Goal: Task Accomplishment & Management: Manage account settings

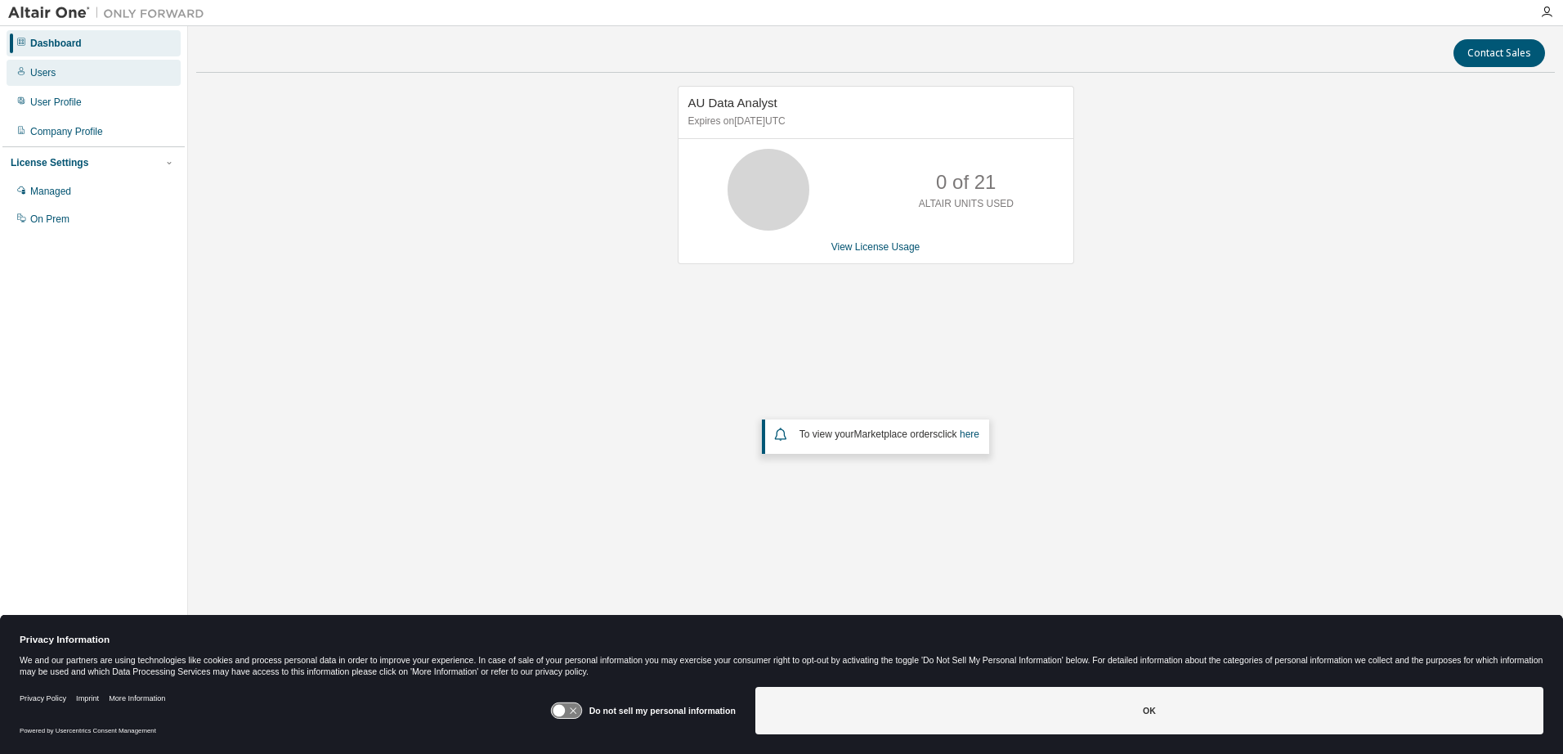
click at [67, 73] on div "Users" at bounding box center [94, 73] width 174 height 26
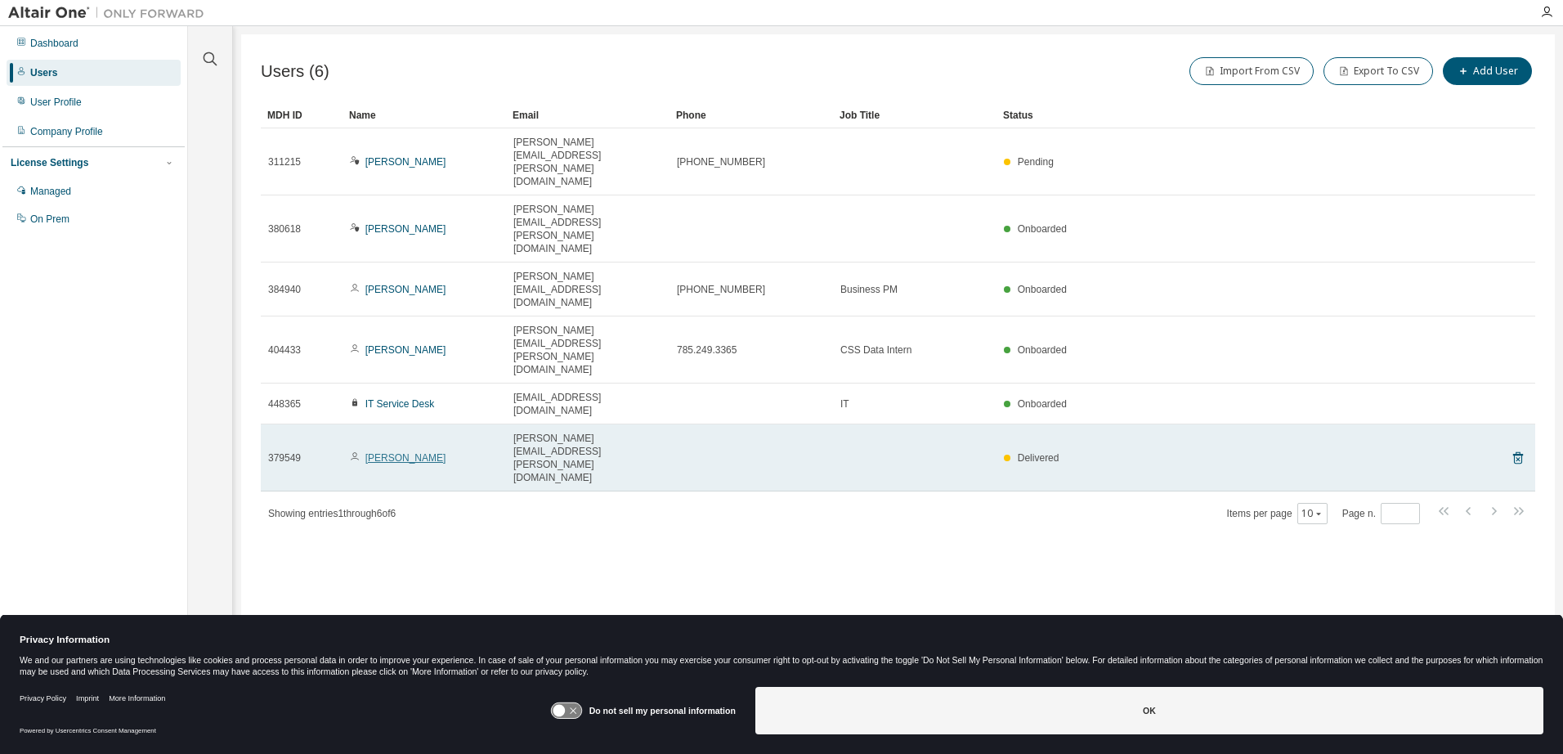
click at [378, 452] on link "Patrick Messey" at bounding box center [405, 457] width 81 height 11
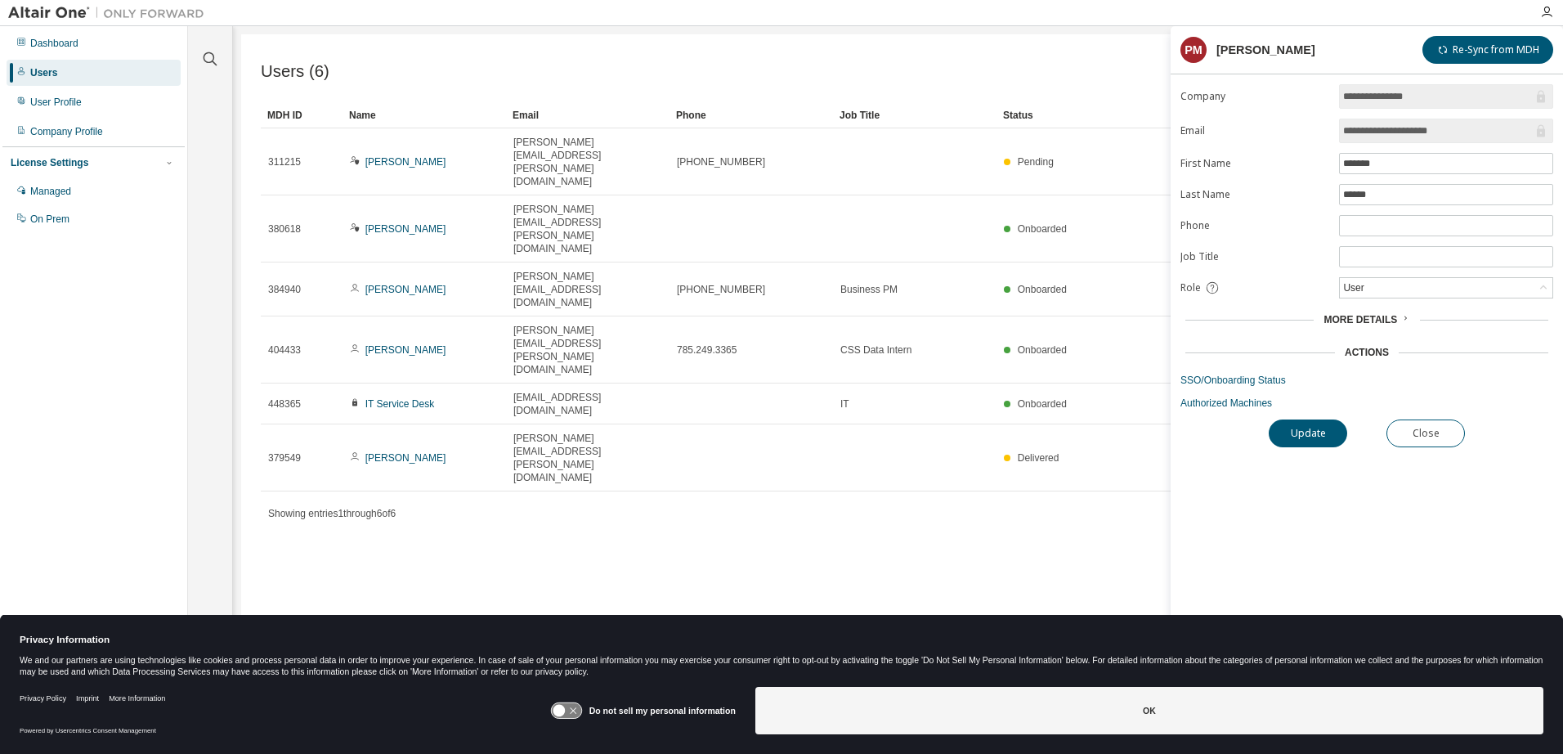
click at [1394, 317] on span "More Details" at bounding box center [1361, 319] width 74 height 11
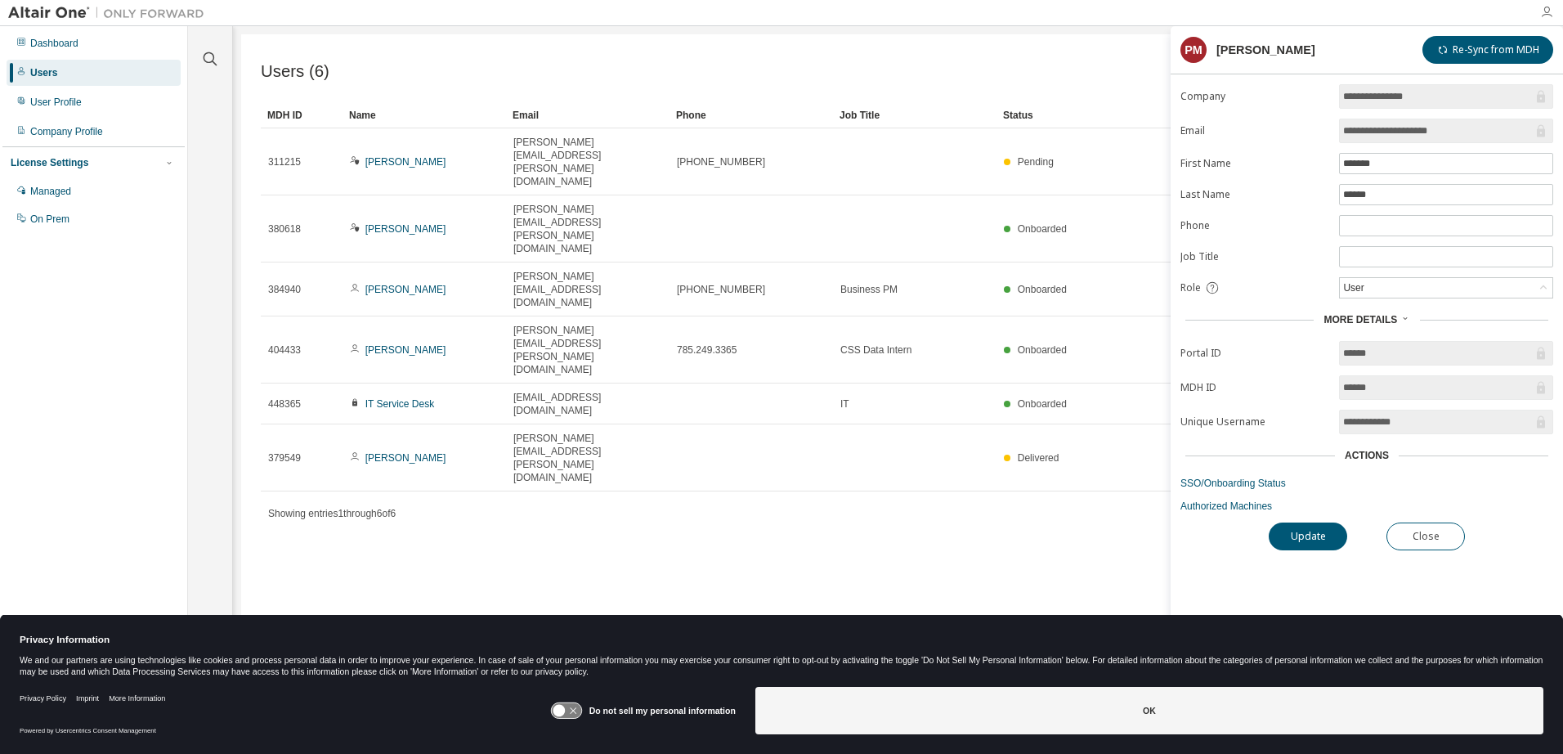
click at [1544, 7] on icon "button" at bounding box center [1546, 12] width 13 height 13
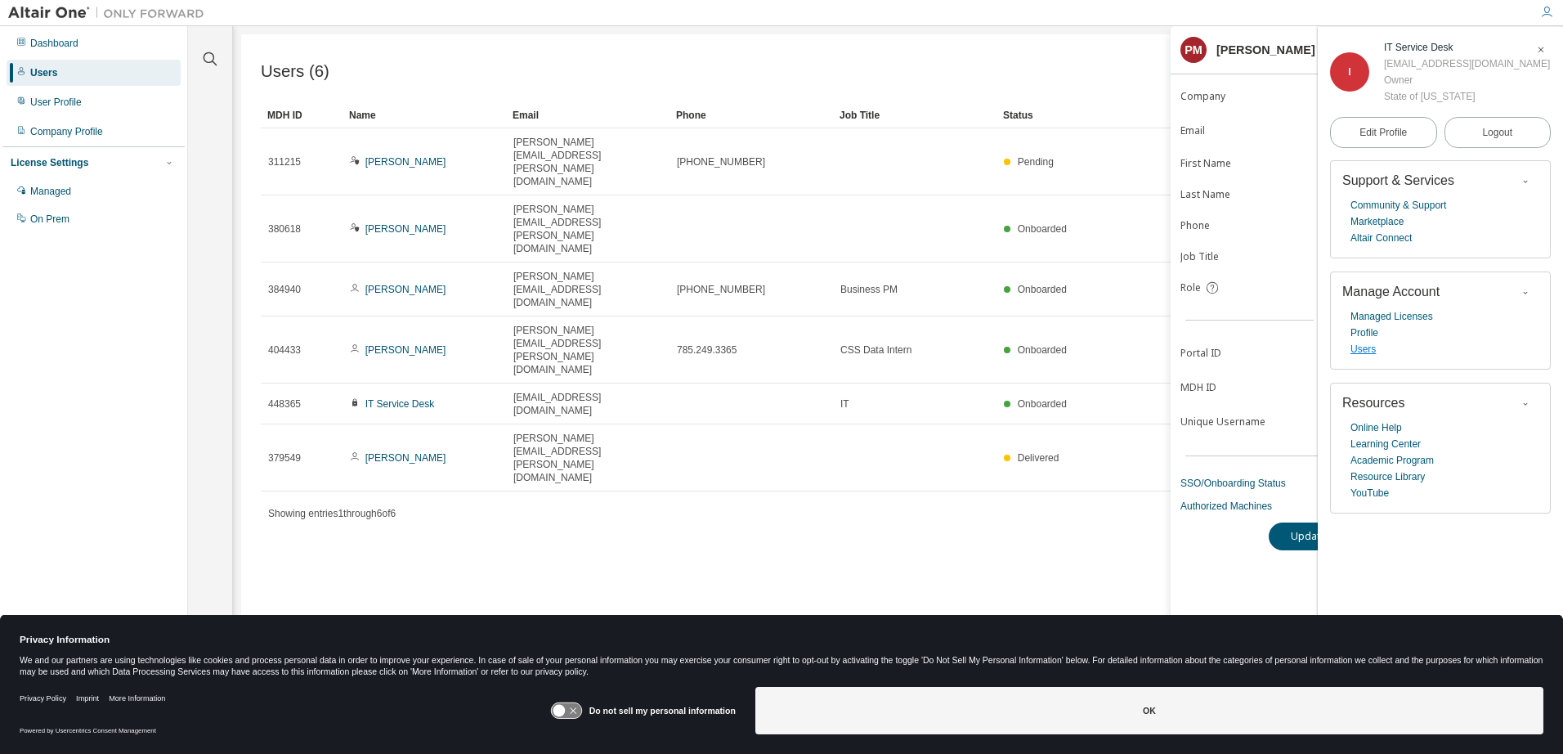
click at [1357, 351] on link "Users" at bounding box center [1363, 349] width 25 height 16
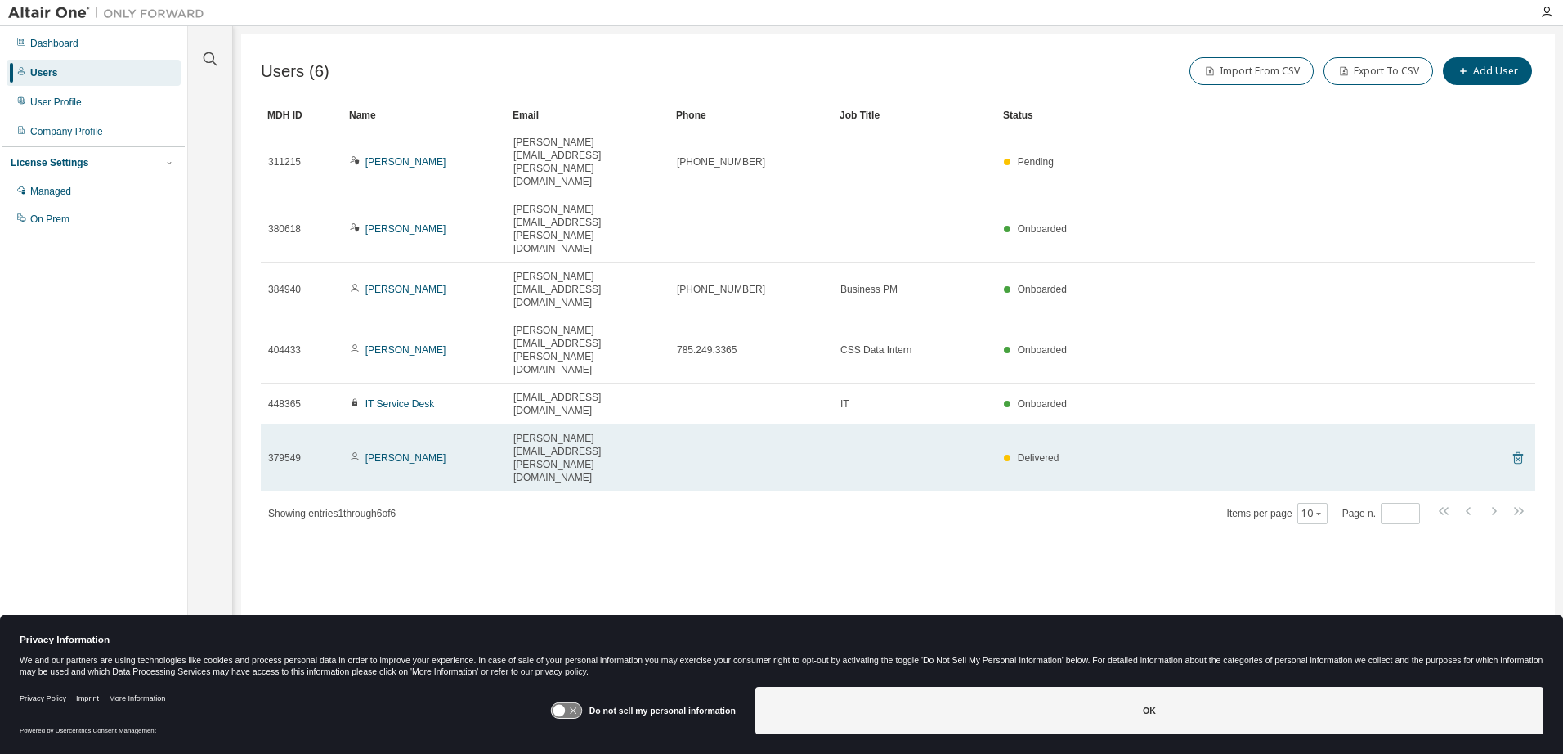
click at [1517, 448] on icon at bounding box center [1518, 458] width 15 height 20
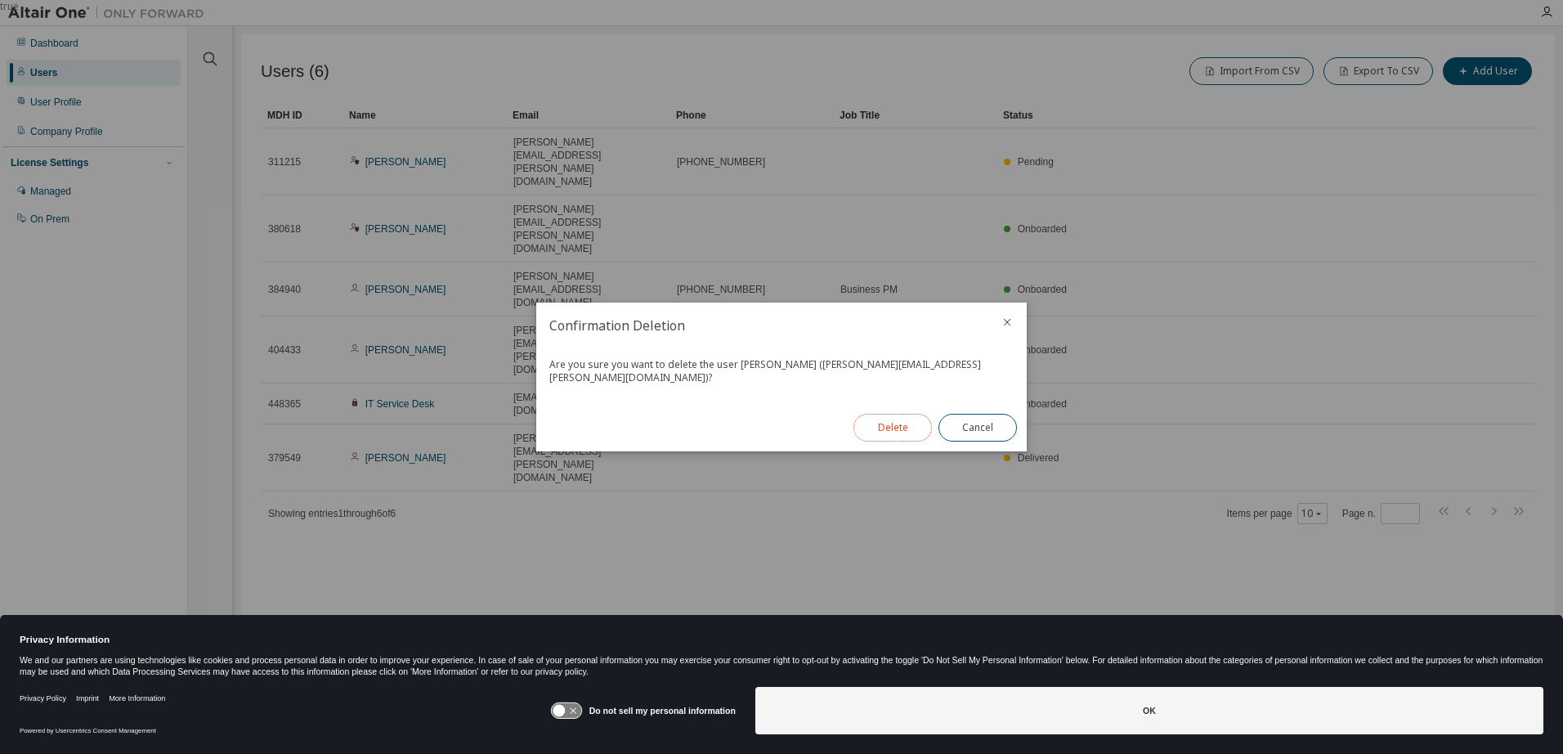
click at [908, 419] on button "Delete" at bounding box center [893, 428] width 78 height 28
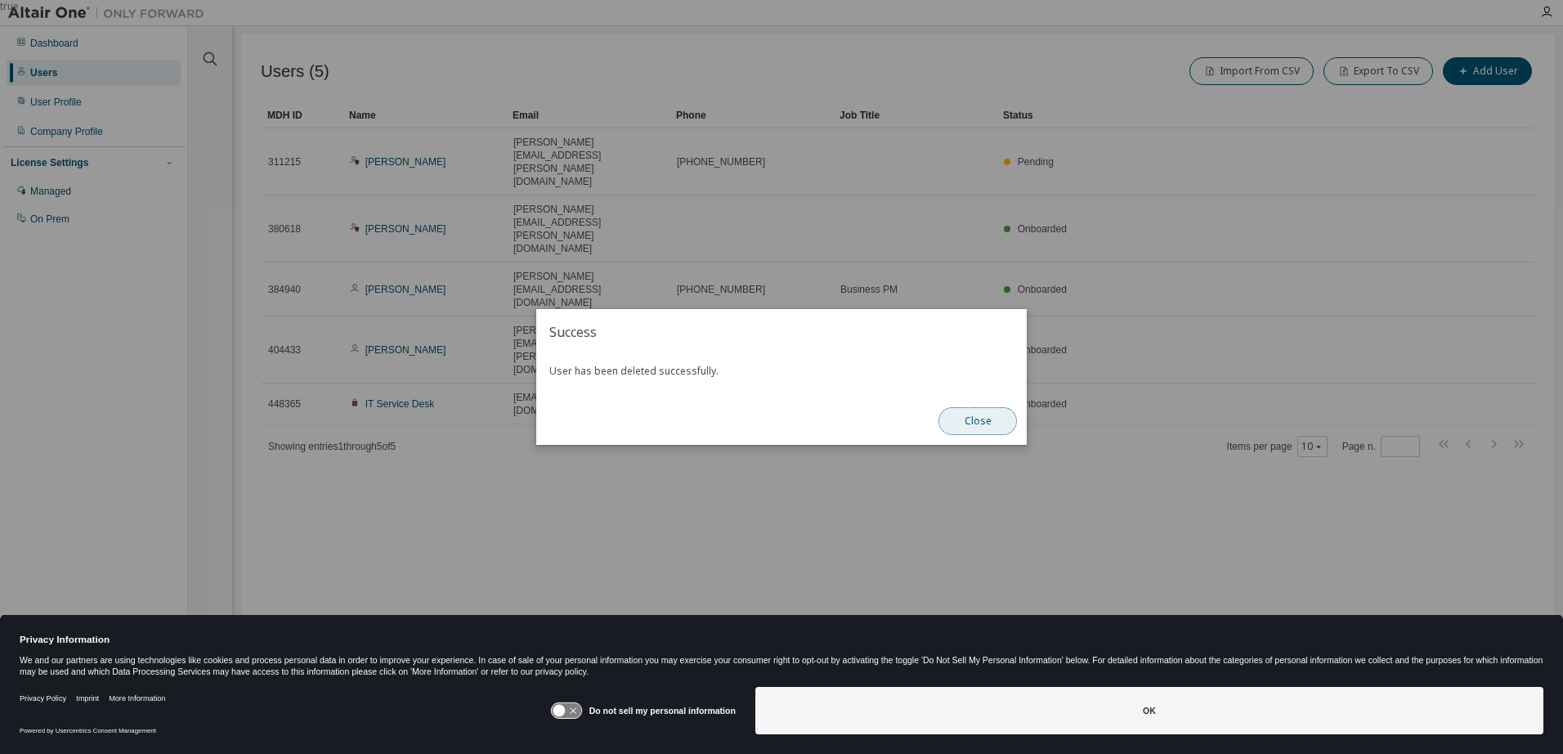
click at [975, 424] on button "Close" at bounding box center [978, 421] width 78 height 28
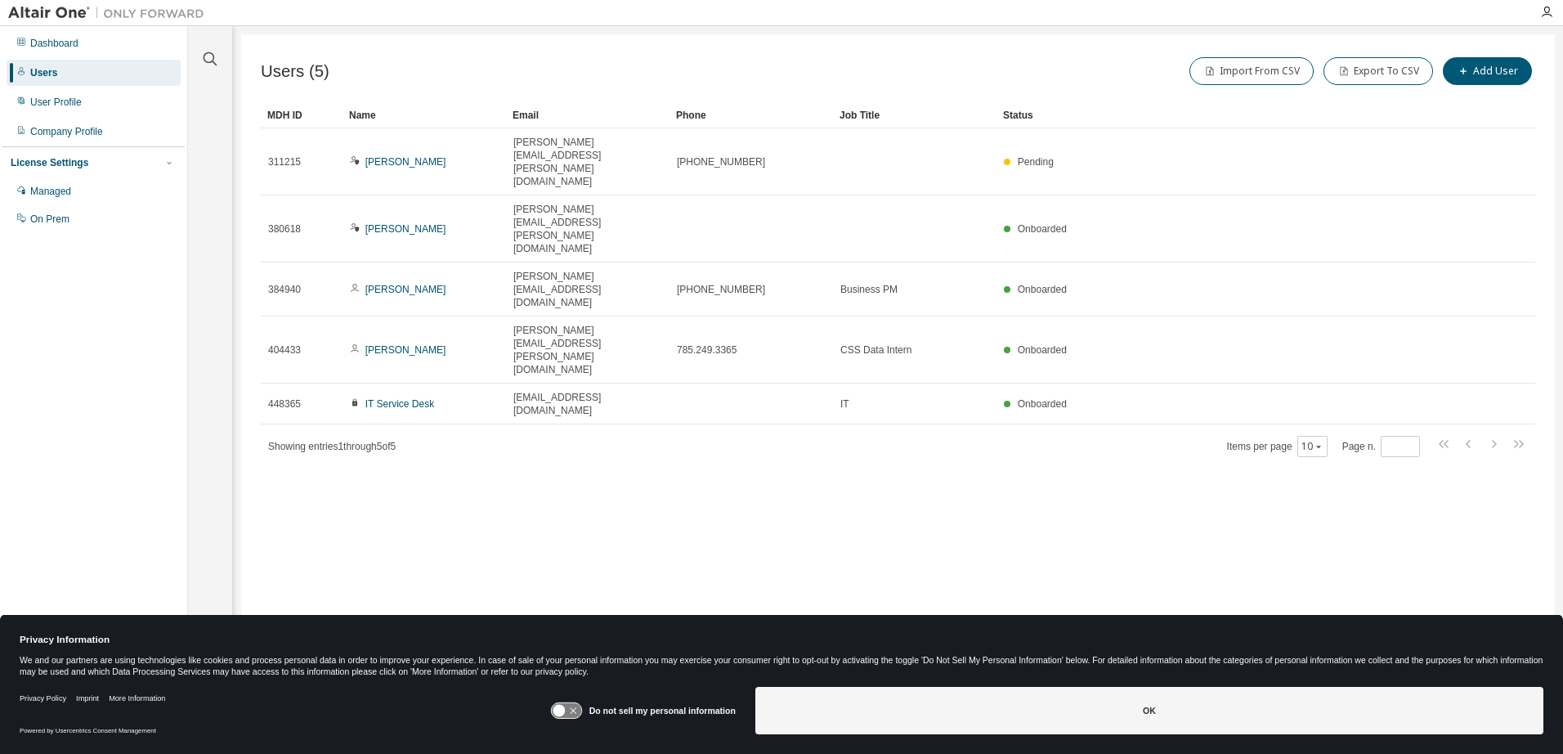
click at [458, 417] on div "Users (5) Import From CSV Export To CSV Add User Clear Load Save Save As Field …" at bounding box center [898, 366] width 1314 height 664
click at [56, 48] on div "Dashboard" at bounding box center [54, 43] width 48 height 13
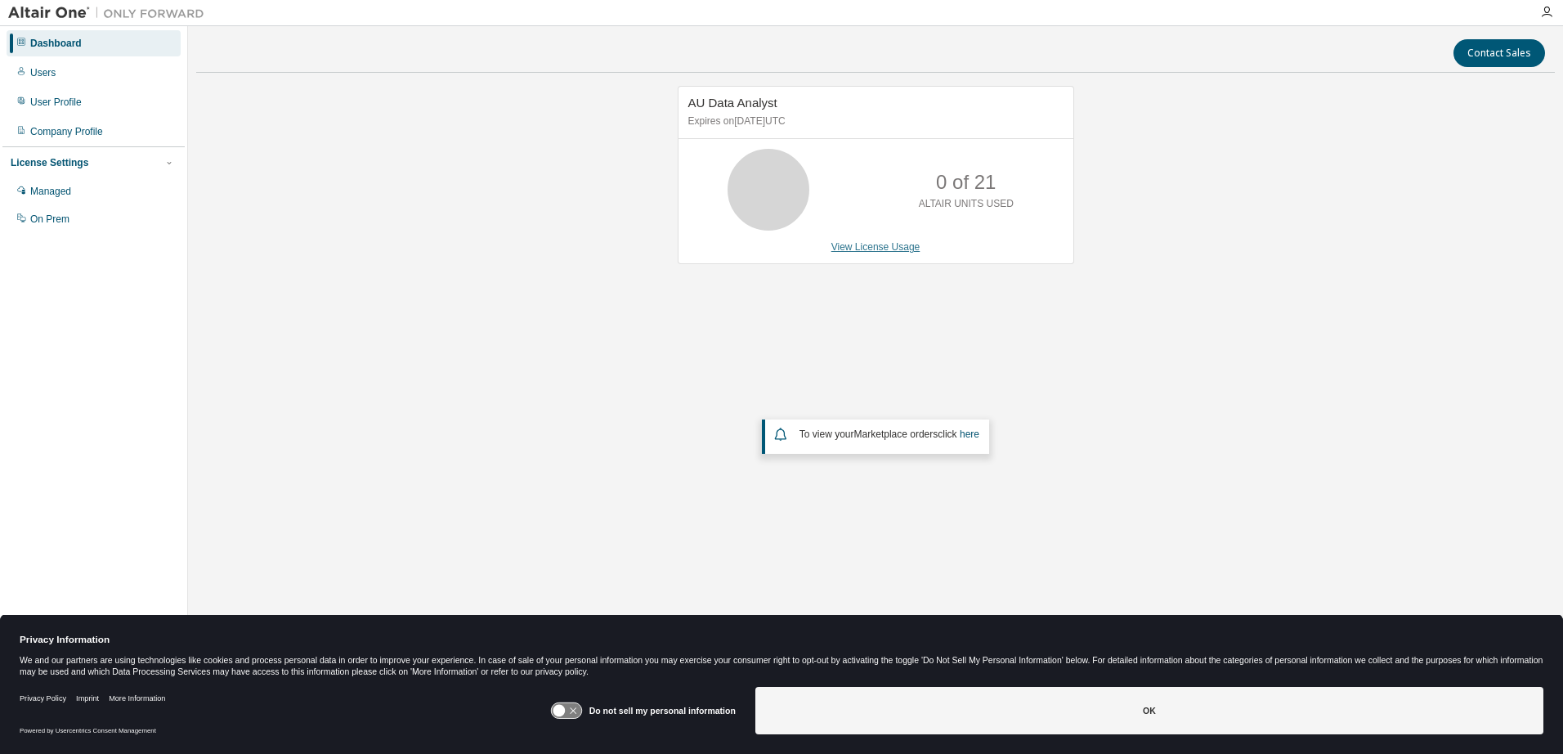
click at [896, 249] on link "View License Usage" at bounding box center [875, 246] width 89 height 11
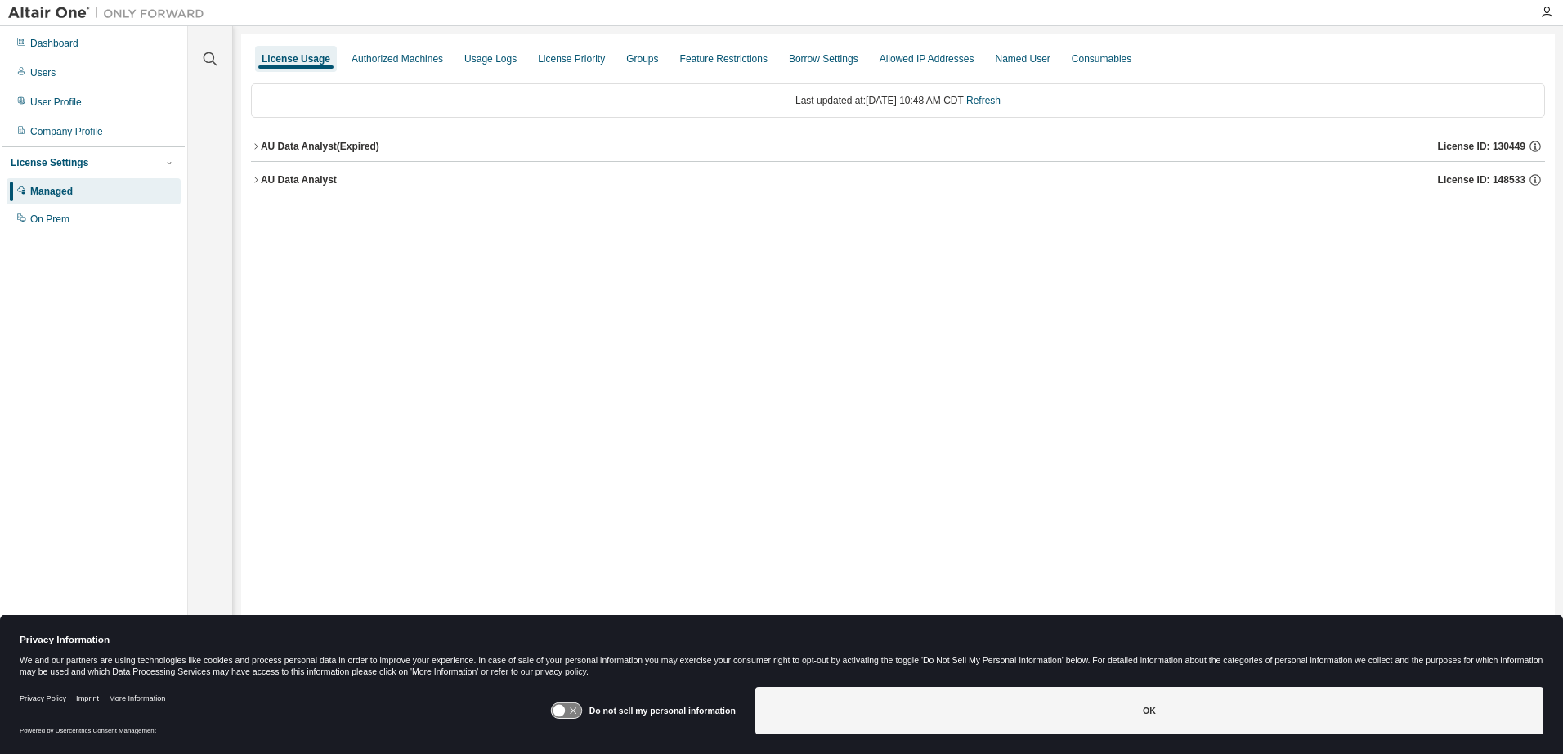
click at [260, 146] on icon "button" at bounding box center [256, 146] width 10 height 10
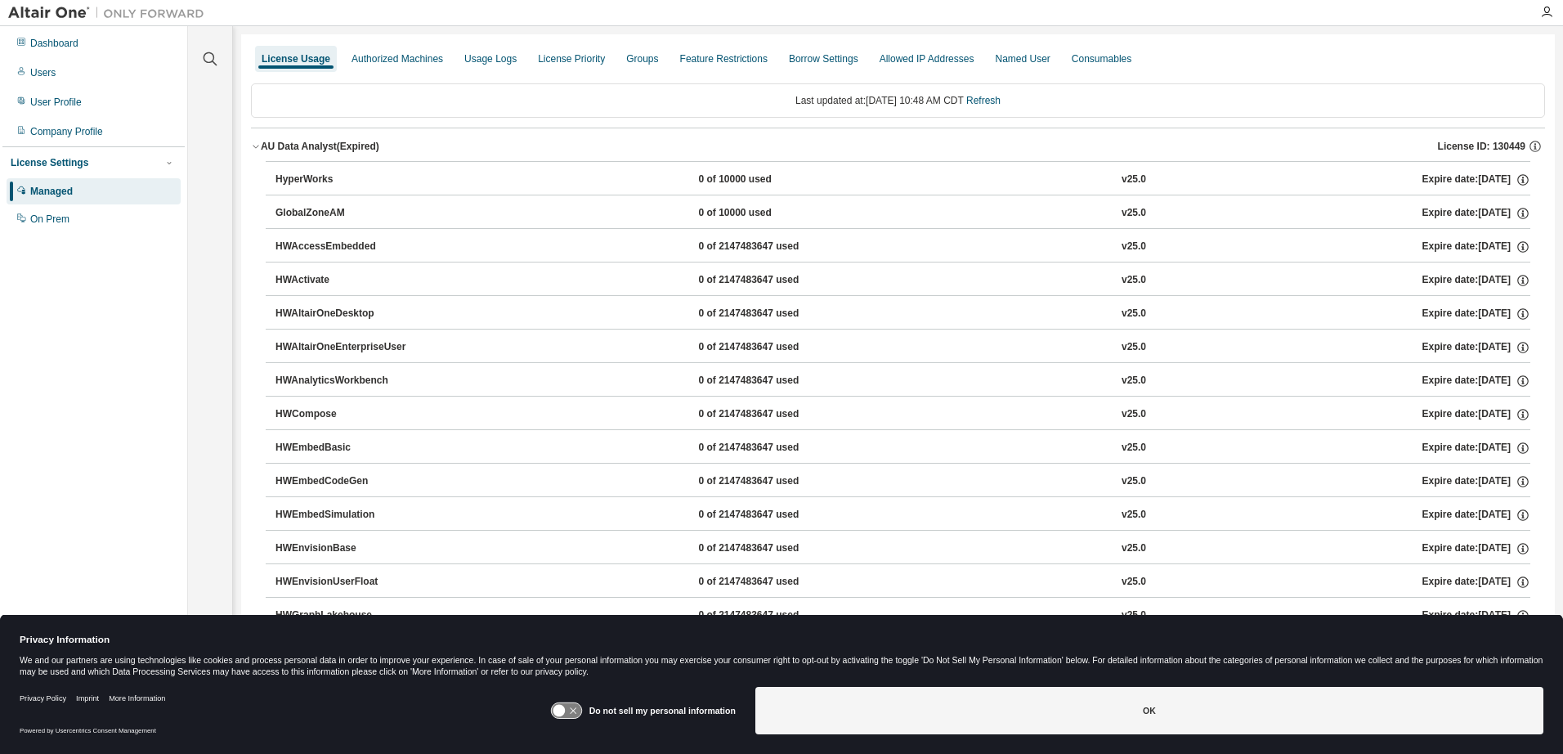
click at [258, 140] on button "AU Data Analyst (Expired) License ID: 130449" at bounding box center [898, 146] width 1294 height 36
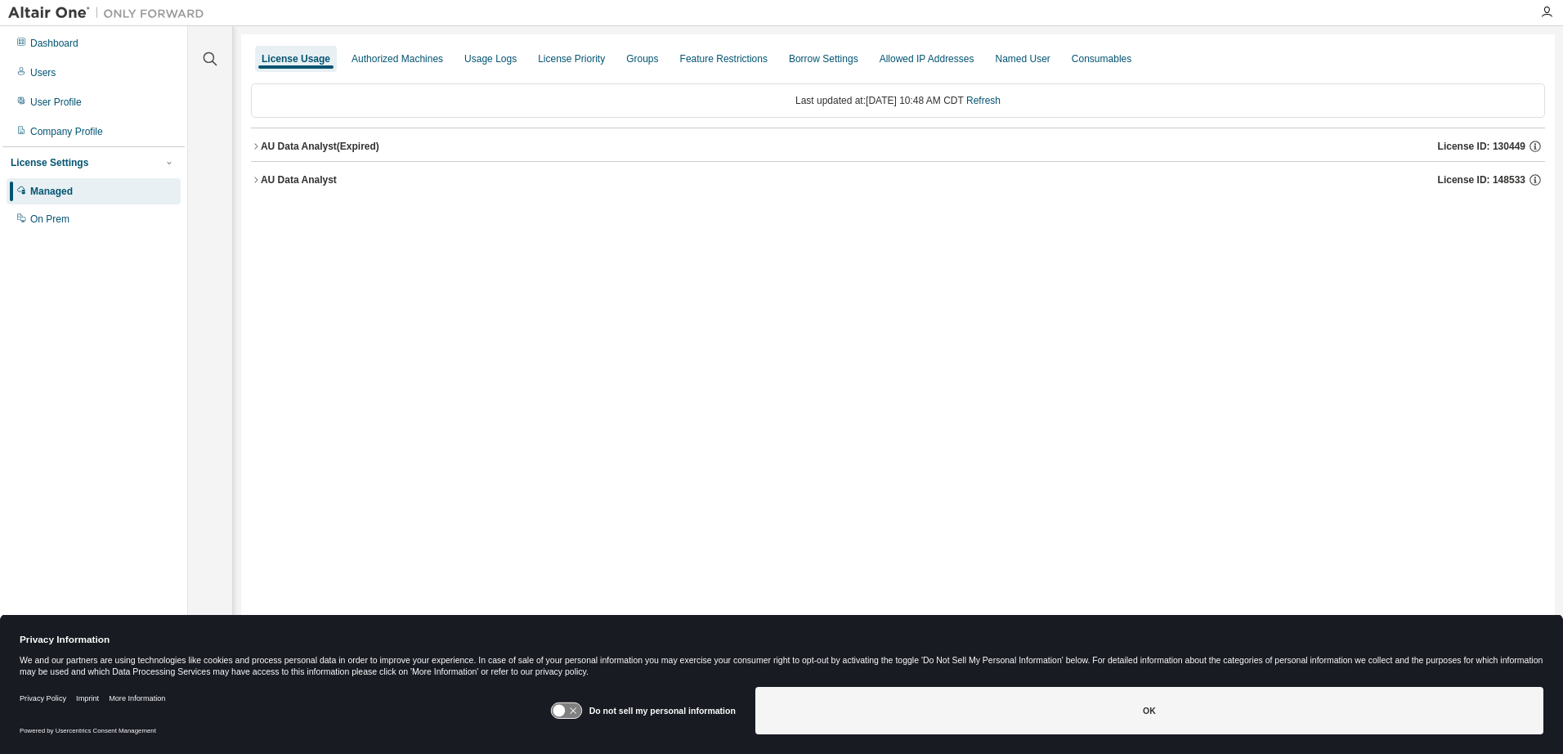
click at [255, 185] on button "AU Data Analyst License ID: 148533" at bounding box center [898, 180] width 1294 height 36
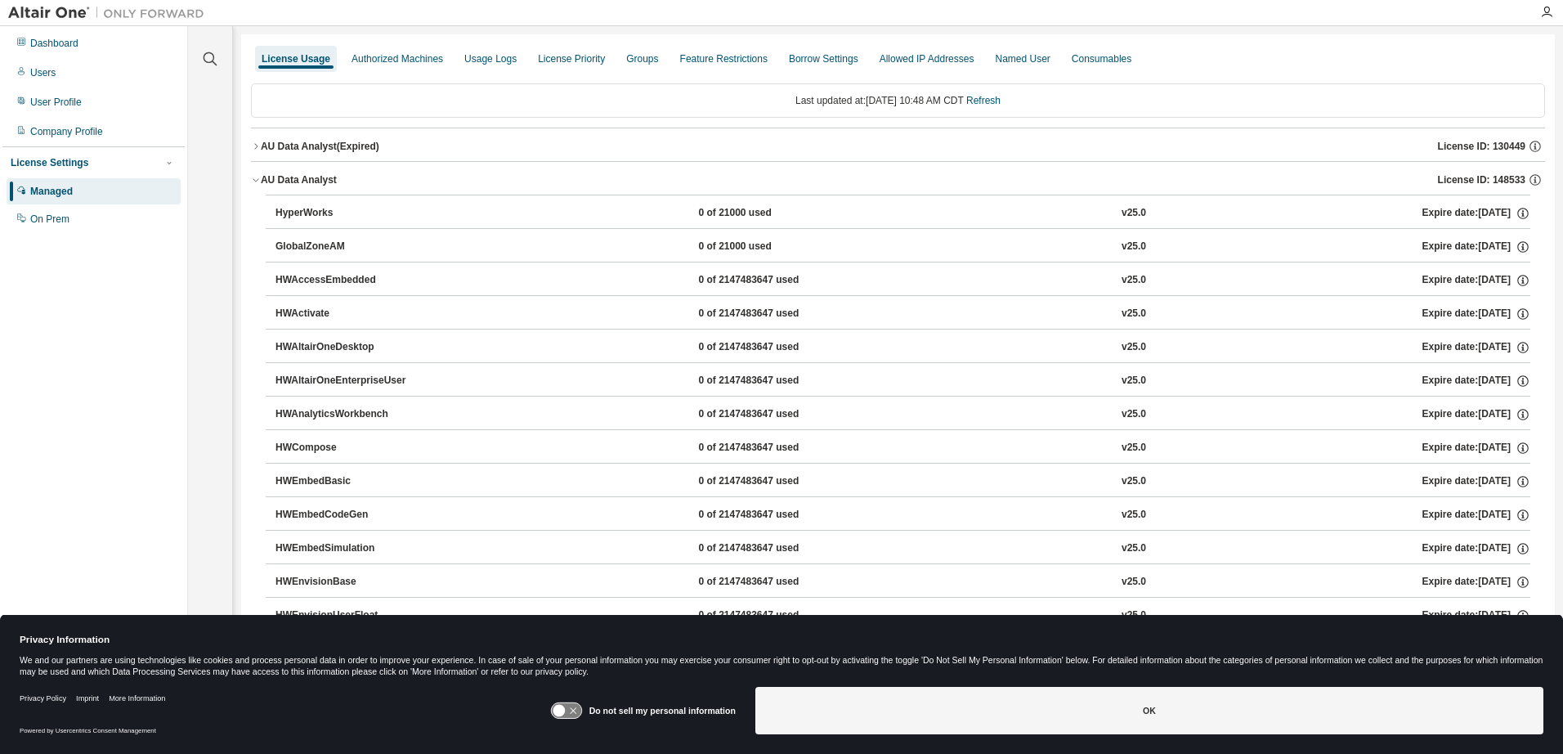
click at [256, 142] on icon "button" at bounding box center [256, 146] width 10 height 10
click at [253, 175] on icon "button" at bounding box center [256, 180] width 10 height 10
